Goal: Transaction & Acquisition: Obtain resource

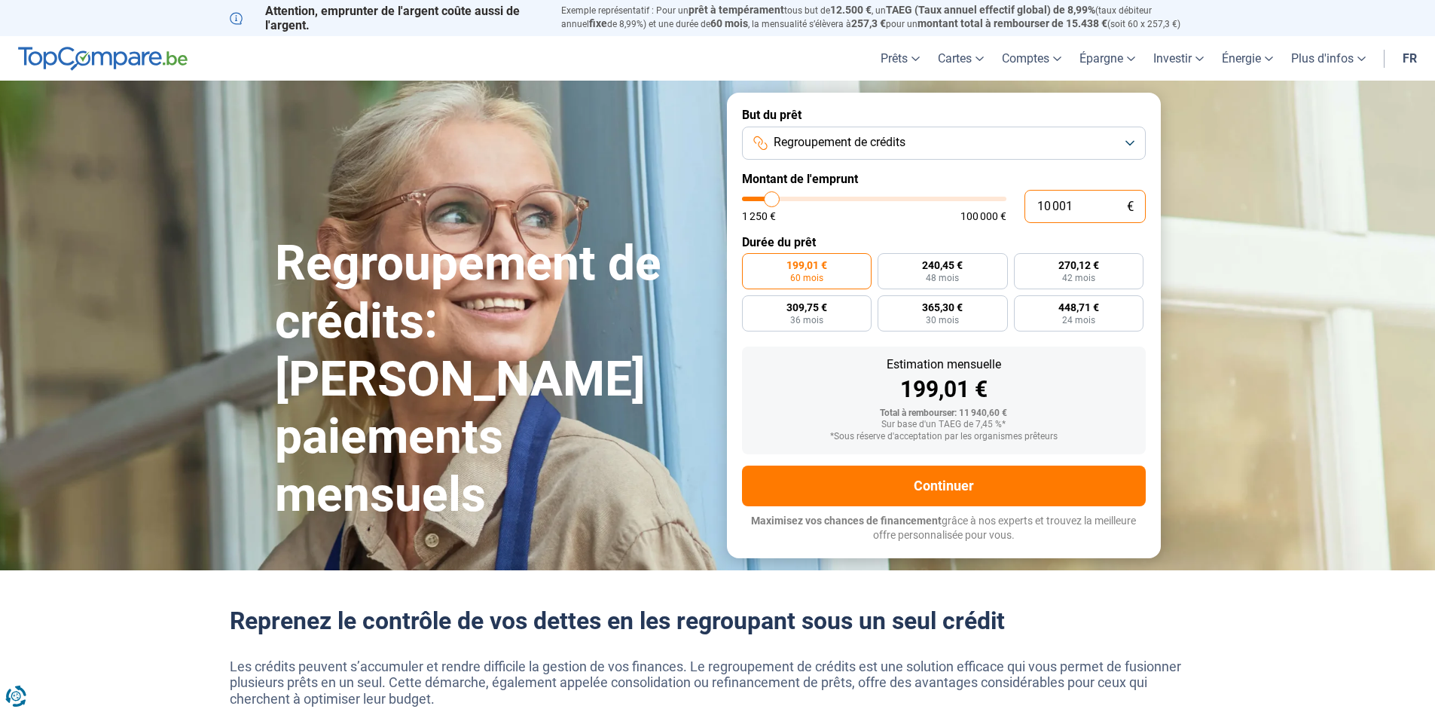
click at [1047, 205] on input "10 001" at bounding box center [1084, 206] width 121 height 33
type input "1 001"
type input "1250"
type input "1"
type input "1250"
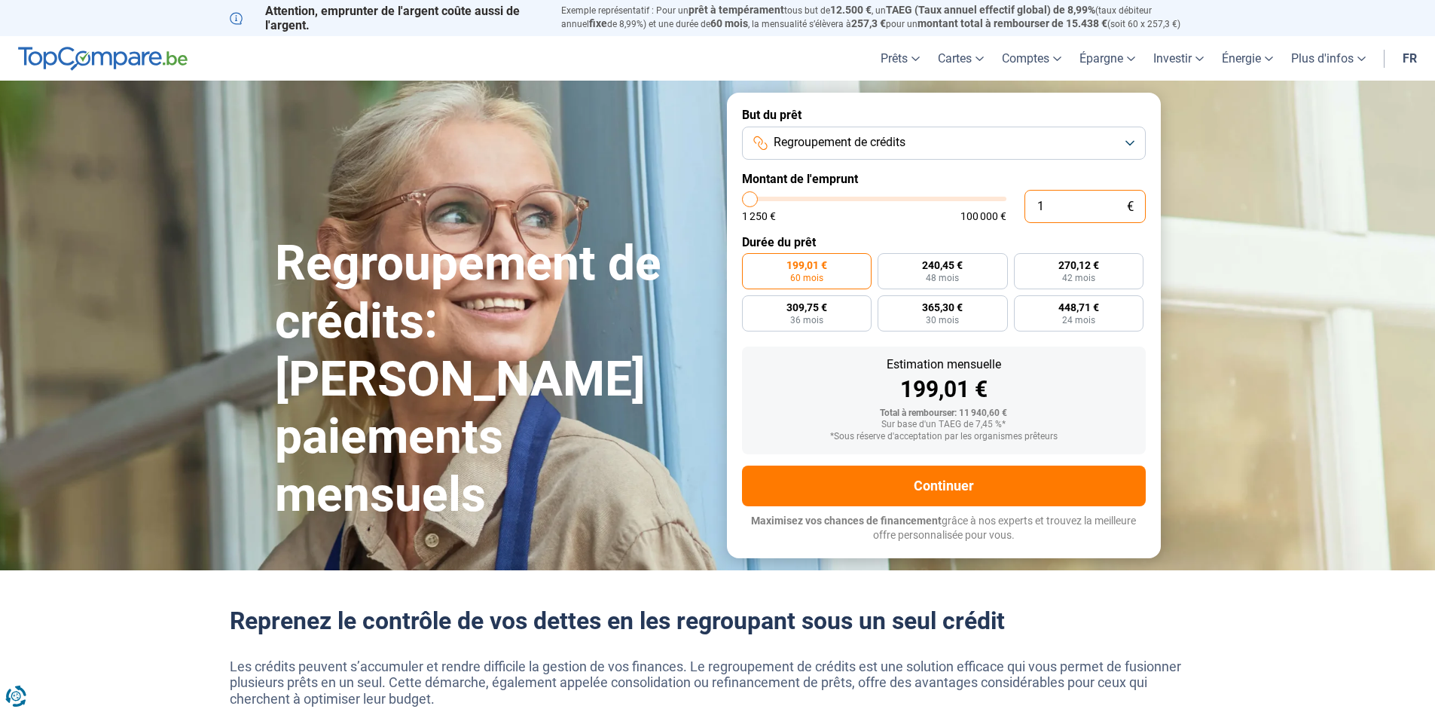
type input "12"
type input "1250"
type input "120"
type input "1250"
type input "1 250"
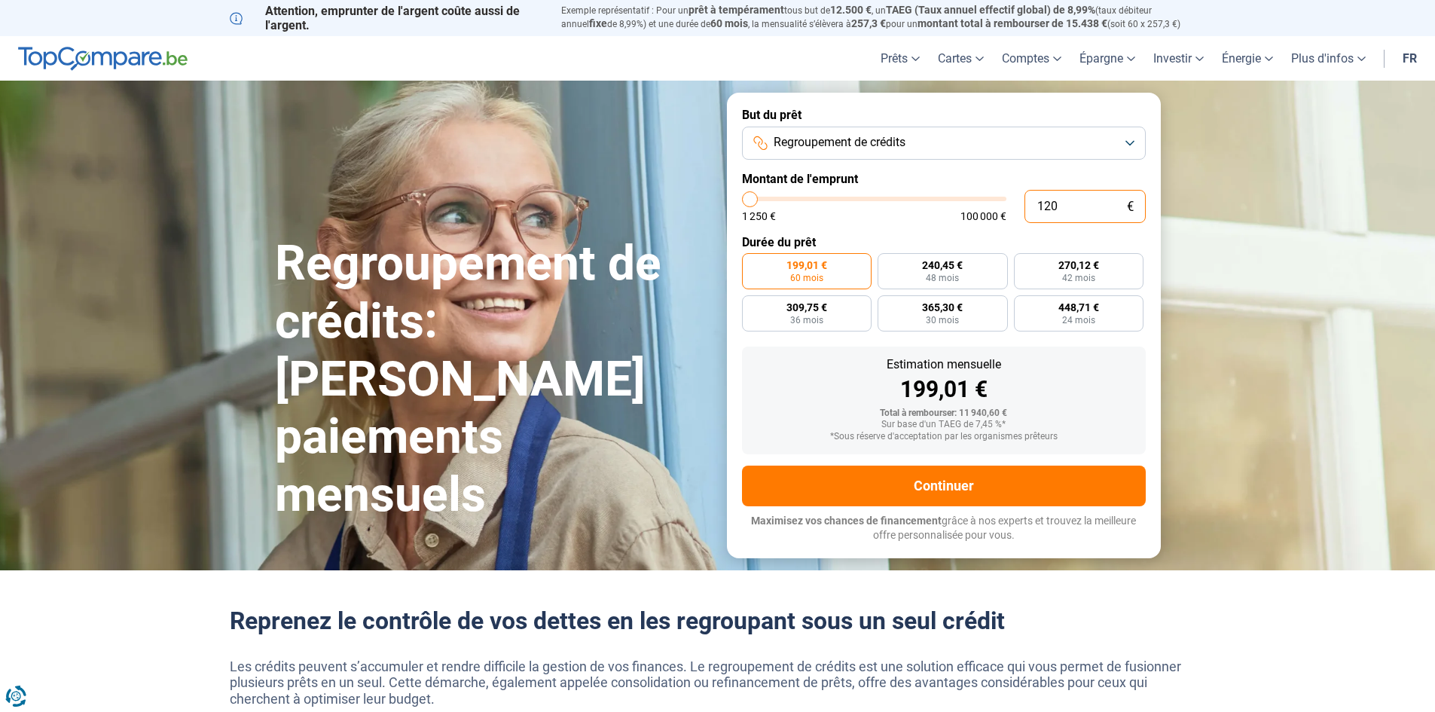
type input "1250"
radio input "true"
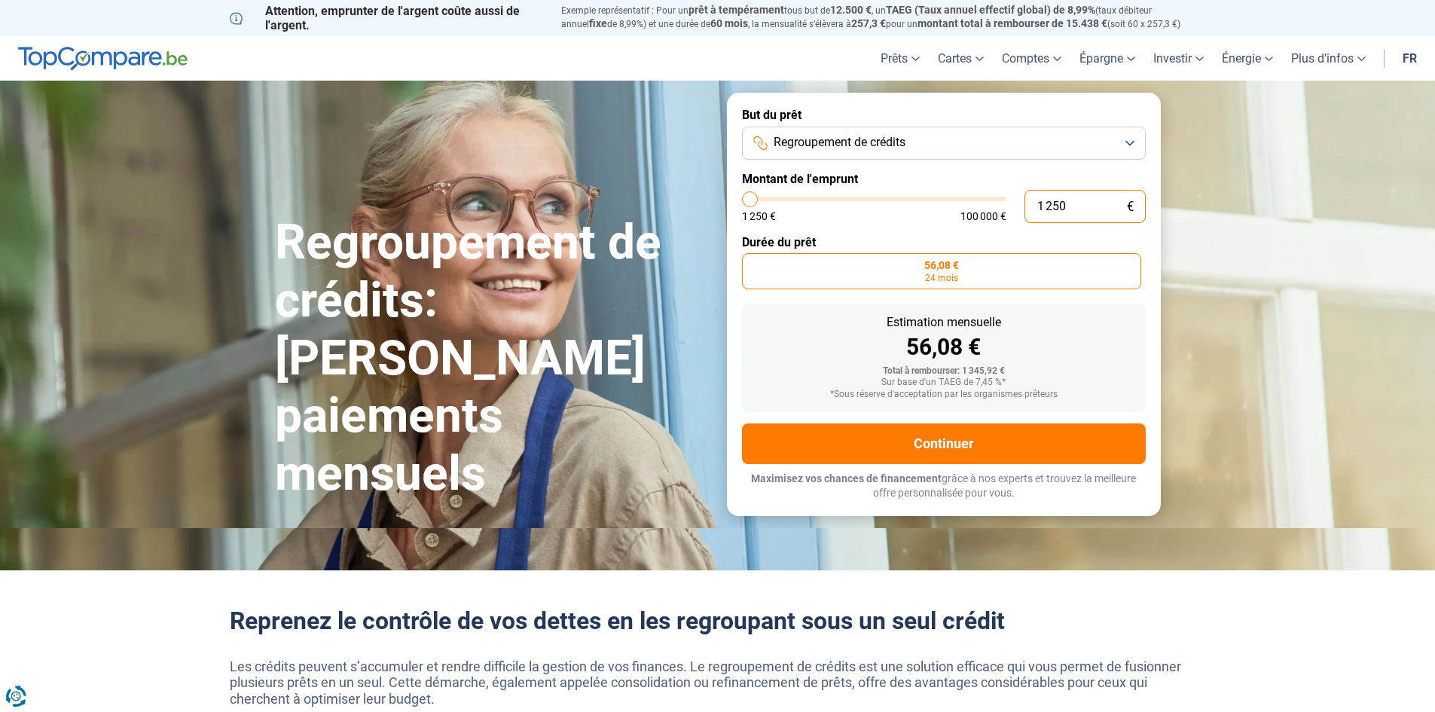
drag, startPoint x: 1063, startPoint y: 210, endPoint x: 947, endPoint y: 208, distance: 115.2
click at [947, 208] on div "1 250 € 1 250 € 100 000 €" at bounding box center [944, 206] width 404 height 33
type input "2"
type input "1250"
type input "20"
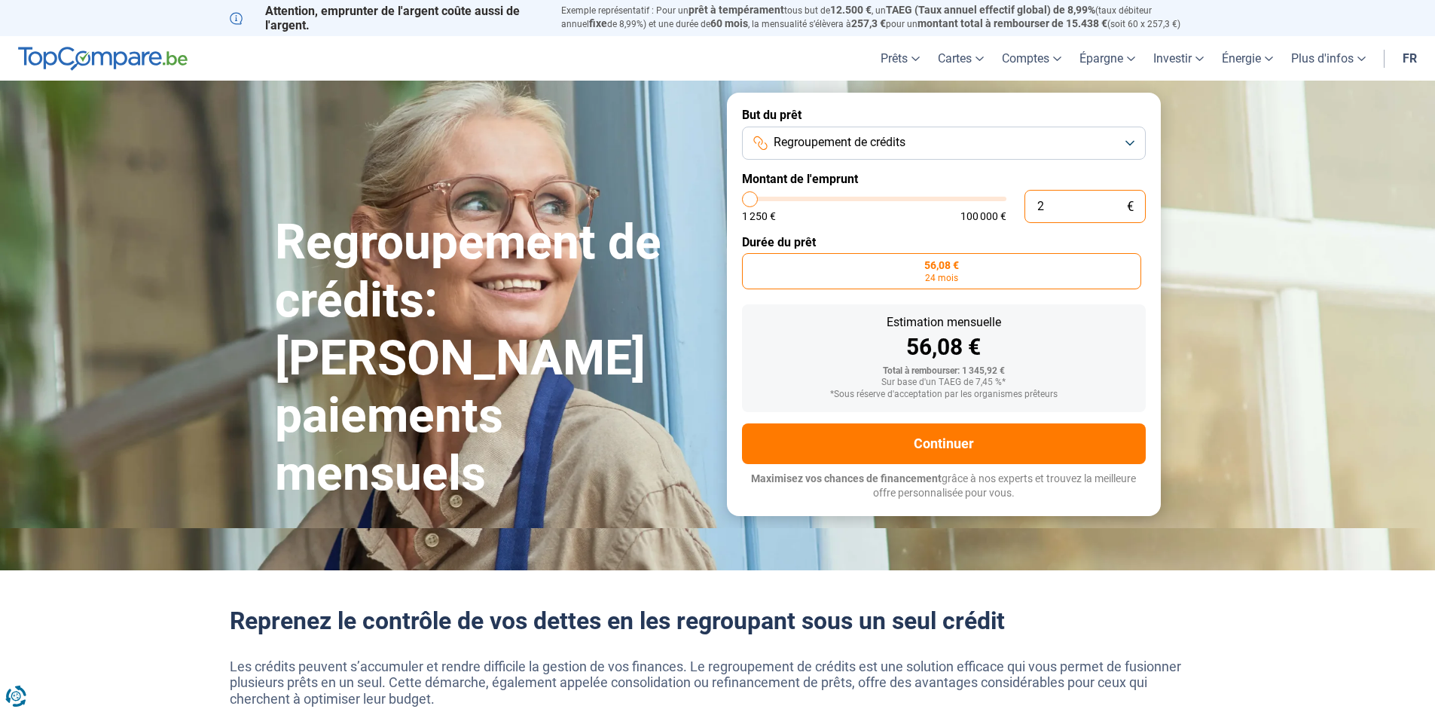
type input "1250"
type input "200"
type input "1250"
type input "2 000"
type input "2000"
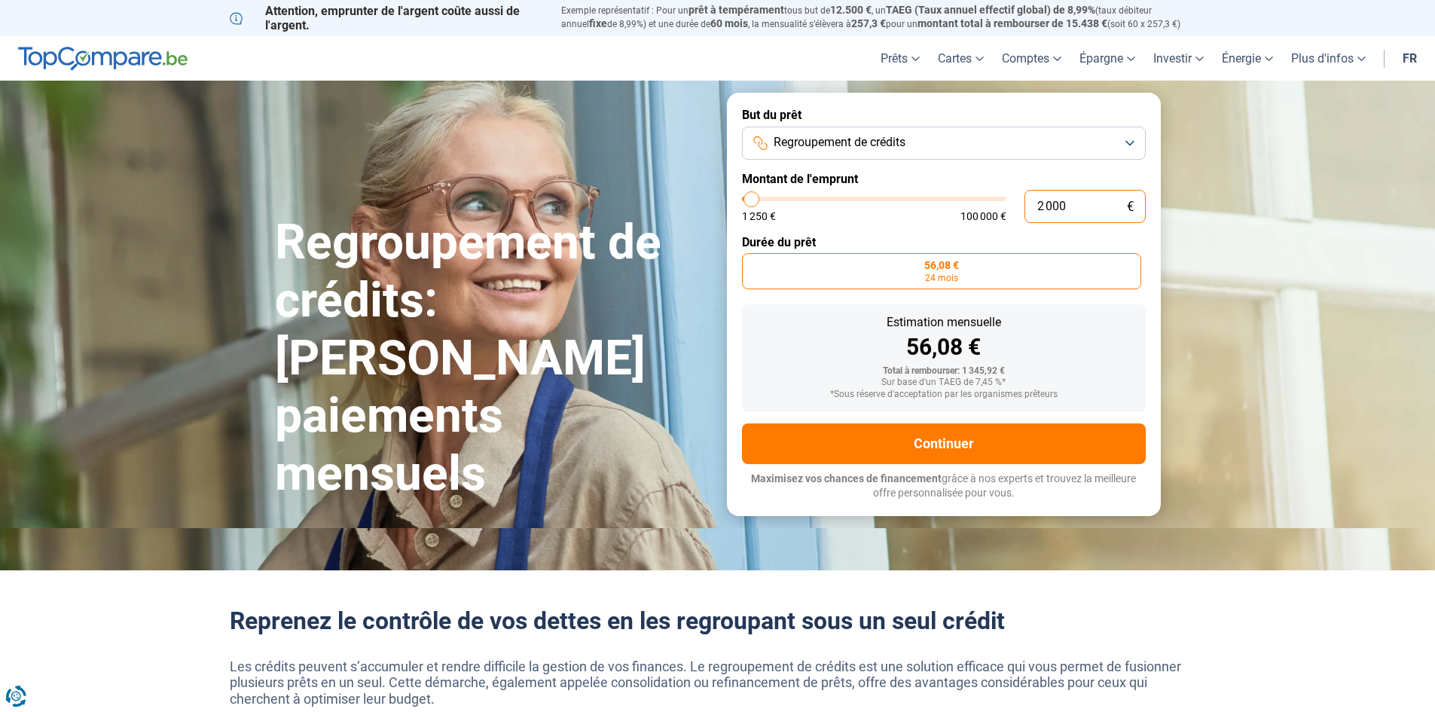
type input "20 000"
type input "20000"
type input "20 000"
radio input "false"
click at [477, 283] on h1 "Regroupement de crédits: [PERSON_NAME] paiements mensuels" at bounding box center [492, 358] width 434 height 289
